Goal: Task Accomplishment & Management: Use online tool/utility

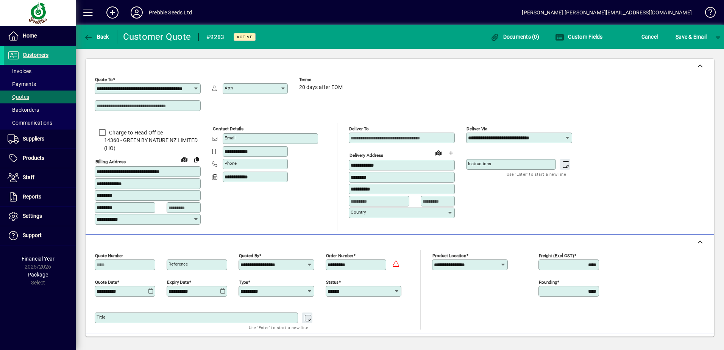
scroll to position [111, 0]
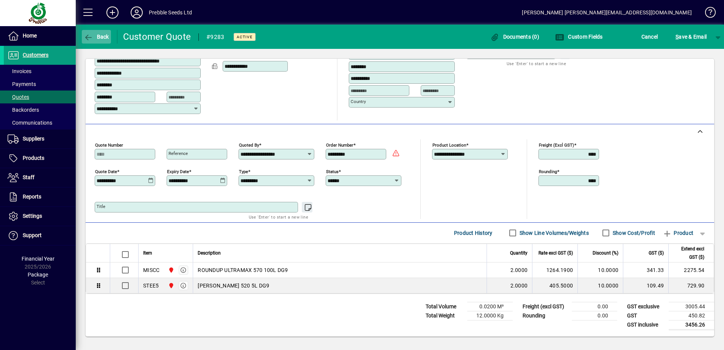
click at [84, 35] on icon "button" at bounding box center [88, 38] width 9 height 8
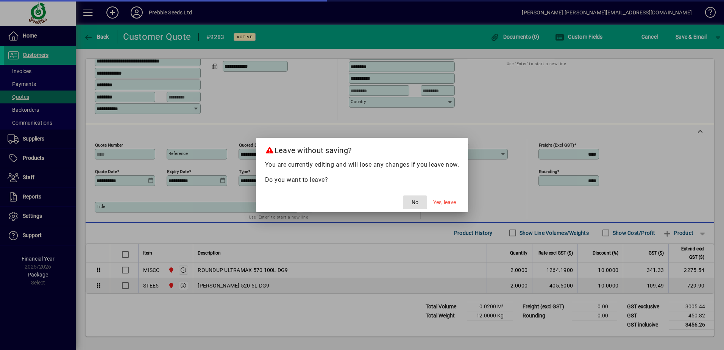
click at [414, 202] on span "No" at bounding box center [415, 203] width 7 height 8
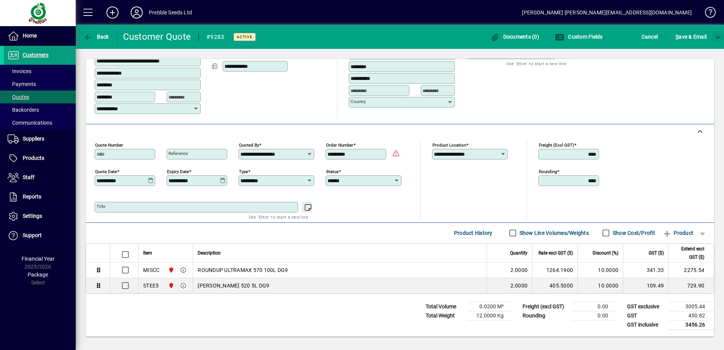
click at [721, 39] on span "button" at bounding box center [718, 37] width 18 height 18
click at [713, 54] on span "button" at bounding box center [698, 53] width 39 height 18
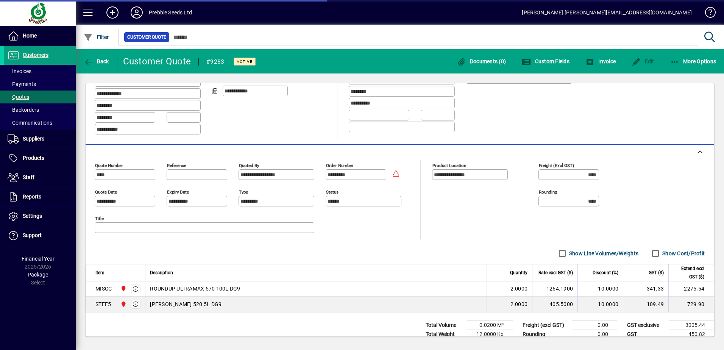
scroll to position [106, 0]
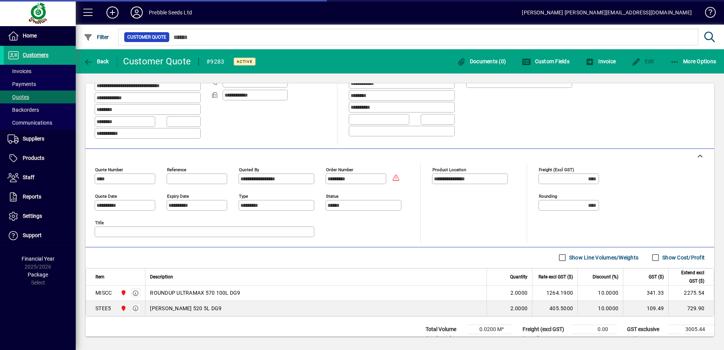
type input "**********"
click at [93, 63] on span "Back" at bounding box center [96, 61] width 25 height 6
